Goal: Information Seeking & Learning: Learn about a topic

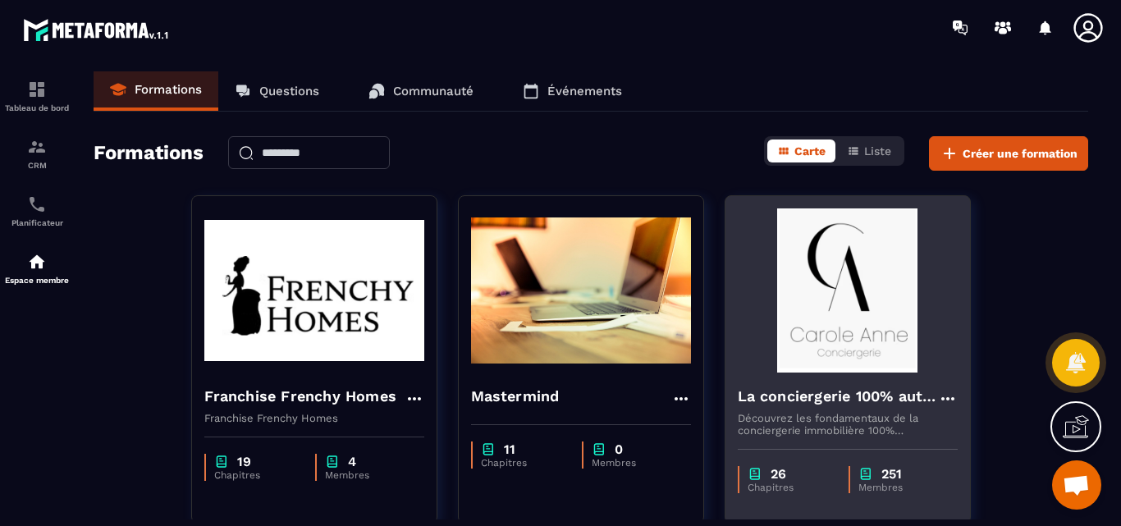
click at [861, 304] on img at bounding box center [848, 291] width 220 height 164
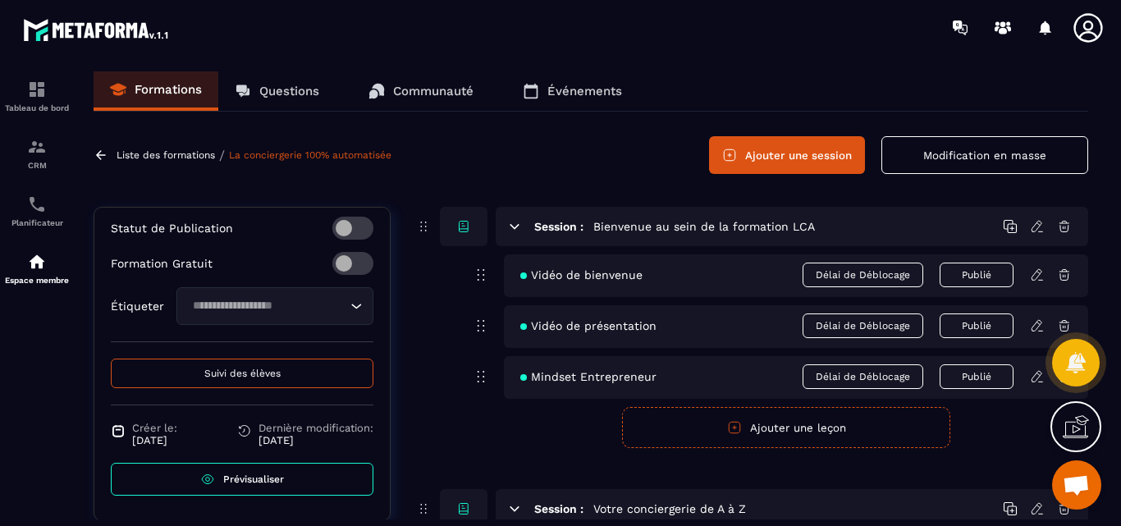
scroll to position [633, 0]
click at [234, 479] on span "Prévisualiser" at bounding box center [253, 479] width 61 height 11
